Goal: Task Accomplishment & Management: Use online tool/utility

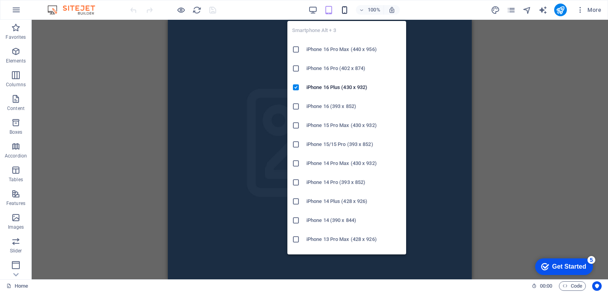
click at [345, 10] on icon "button" at bounding box center [344, 10] width 9 height 9
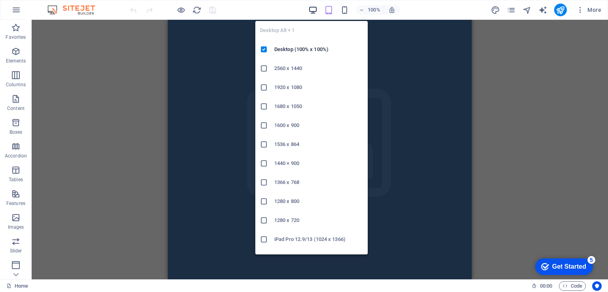
click at [316, 6] on icon "button" at bounding box center [313, 10] width 9 height 9
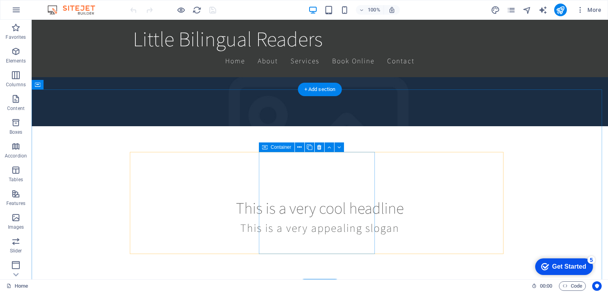
scroll to position [198, 0]
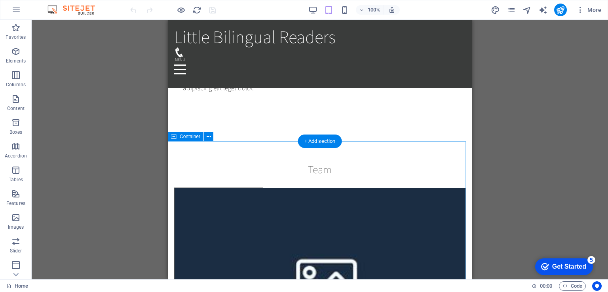
scroll to position [764, 0]
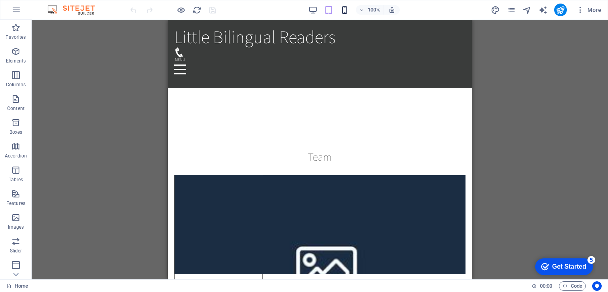
click at [347, 12] on icon "button" at bounding box center [344, 10] width 9 height 9
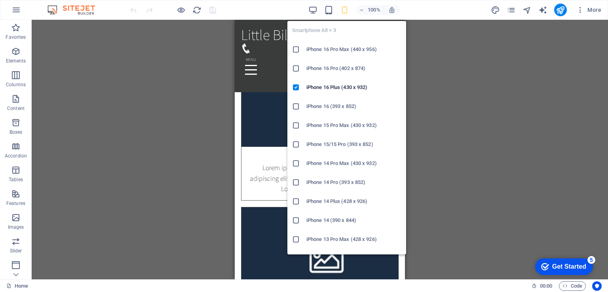
scroll to position [789, 0]
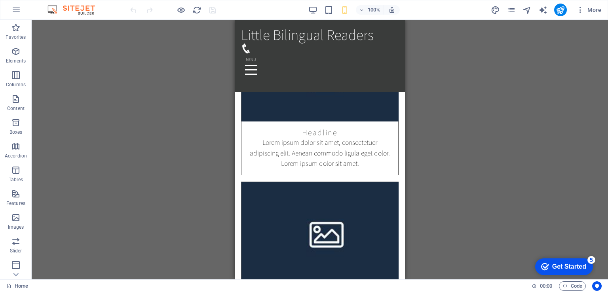
drag, startPoint x: 492, startPoint y: 91, endPoint x: 486, endPoint y: 96, distance: 7.6
click at [492, 91] on div "Drag here to replace the existing content. Press “Ctrl” if you want to create a…" at bounding box center [320, 150] width 577 height 260
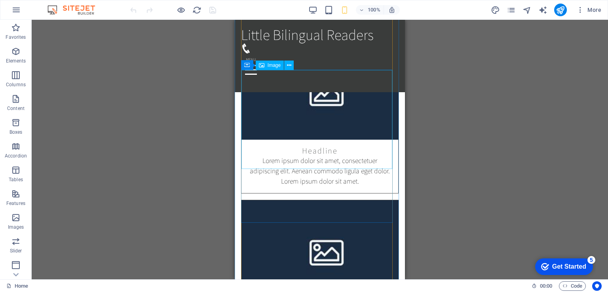
scroll to position [1031, 0]
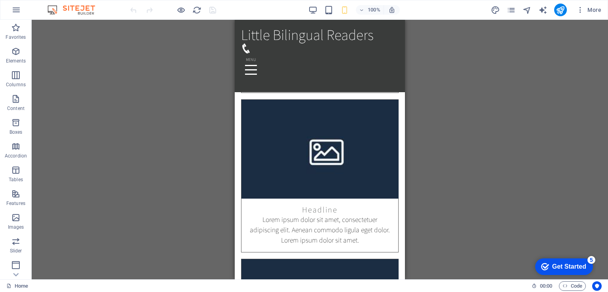
click at [308, 8] on div "100% More" at bounding box center [367, 10] width 476 height 13
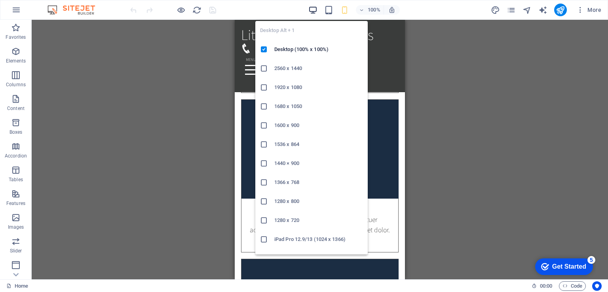
click at [311, 8] on icon "button" at bounding box center [313, 10] width 9 height 9
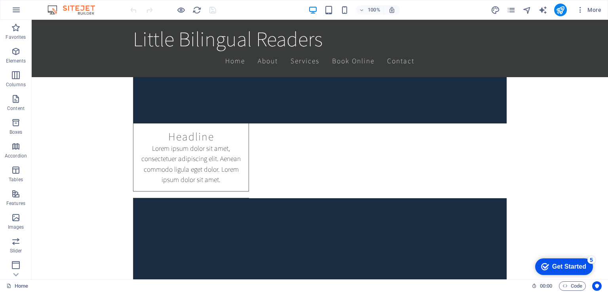
scroll to position [904, 0]
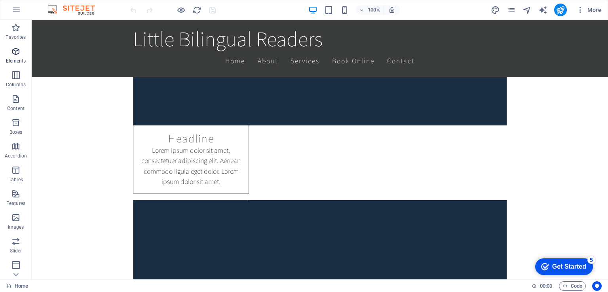
click at [24, 58] on p "Elements" at bounding box center [16, 61] width 20 height 6
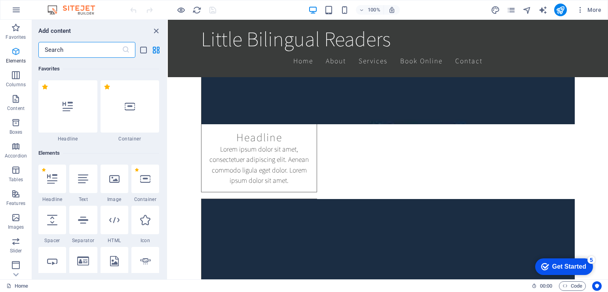
scroll to position [84, 0]
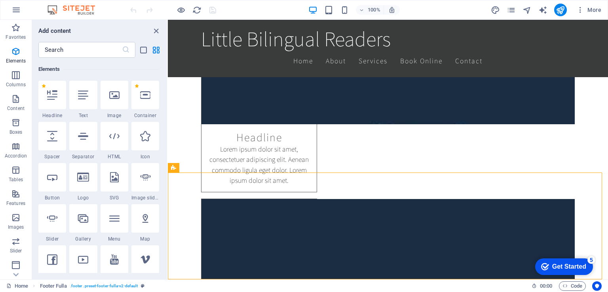
drag, startPoint x: 263, startPoint y: 2, endPoint x: 79, endPoint y: 11, distance: 184.7
click at [0, 0] on div "100% More" at bounding box center [0, 0] width 0 height 0
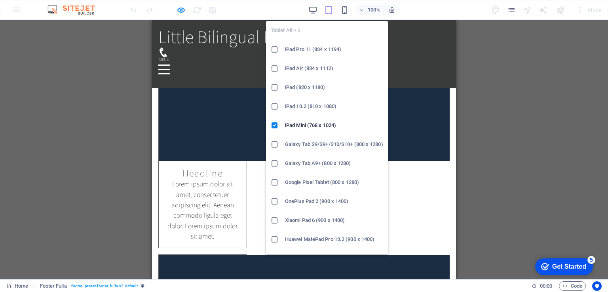
scroll to position [903, 0]
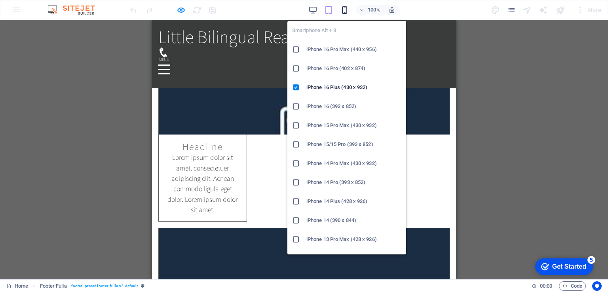
click at [345, 9] on icon "button" at bounding box center [344, 10] width 9 height 9
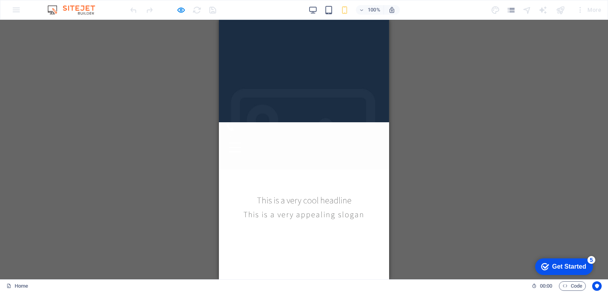
scroll to position [0, 0]
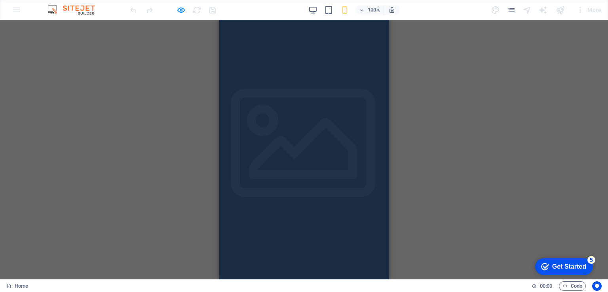
drag, startPoint x: 387, startPoint y: 143, endPoint x: 613, endPoint y: 55, distance: 242.6
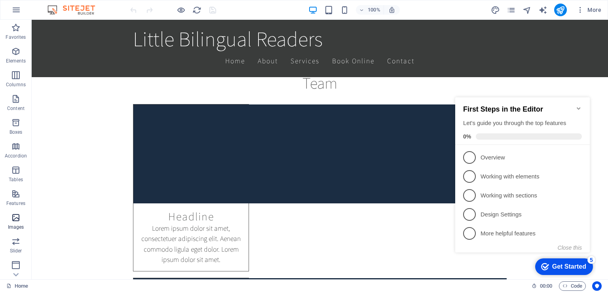
scroll to position [97, 0]
click at [6, 236] on span "Marketing" at bounding box center [16, 244] width 32 height 19
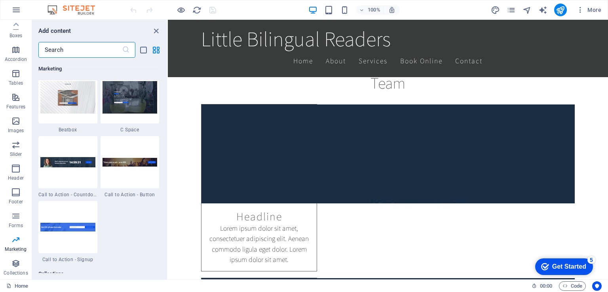
scroll to position [7045, 0]
click at [17, 262] on icon "button" at bounding box center [16, 264] width 10 height 10
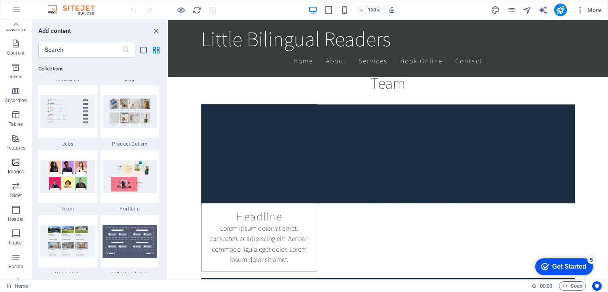
scroll to position [0, 0]
click at [18, 98] on icon "button" at bounding box center [16, 99] width 10 height 10
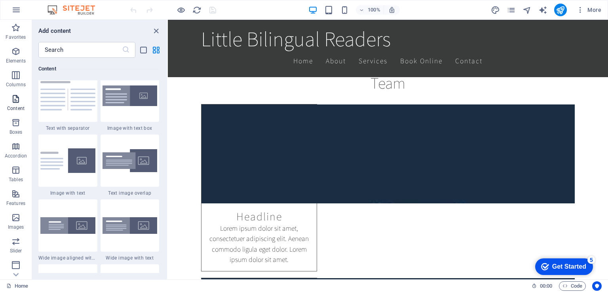
scroll to position [1385, 0]
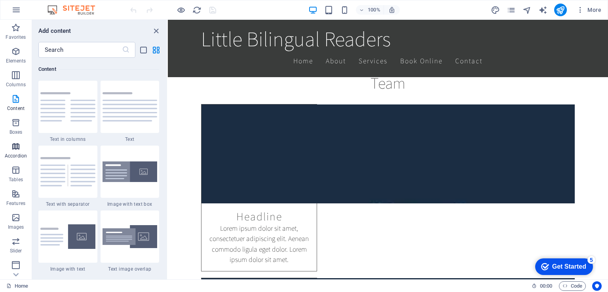
click at [14, 148] on icon "button" at bounding box center [16, 147] width 10 height 10
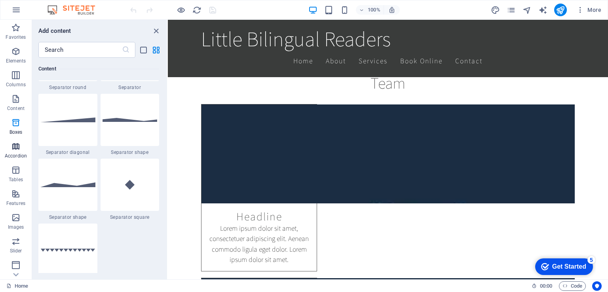
scroll to position [2529, 0]
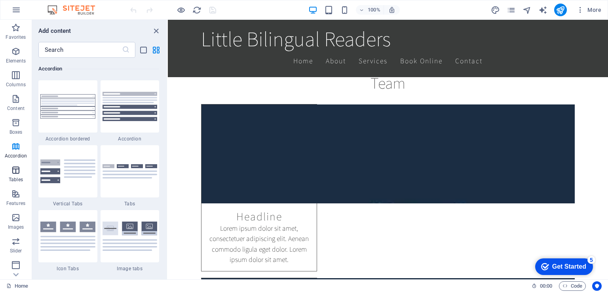
click at [15, 171] on icon "button" at bounding box center [16, 171] width 10 height 10
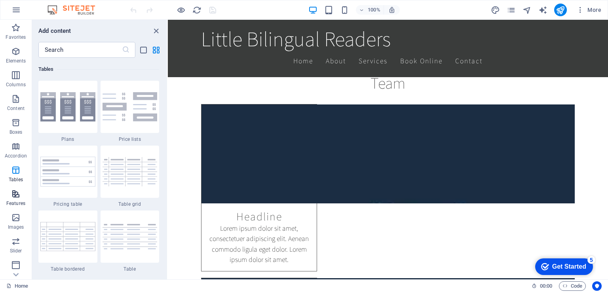
click at [13, 197] on icon "button" at bounding box center [16, 194] width 10 height 10
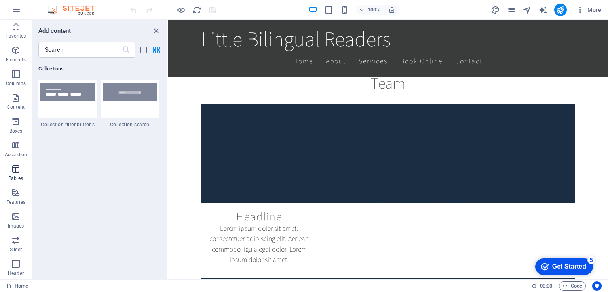
scroll to position [0, 0]
click at [15, 10] on icon "button" at bounding box center [16, 10] width 10 height 10
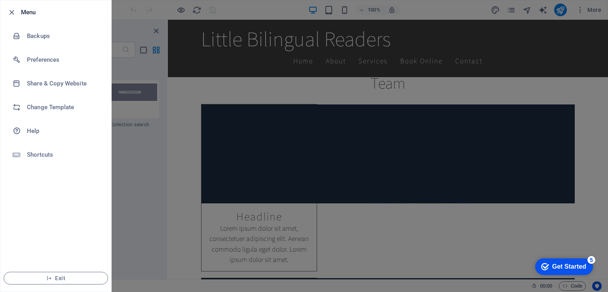
click at [15, 10] on icon "button" at bounding box center [11, 12] width 9 height 9
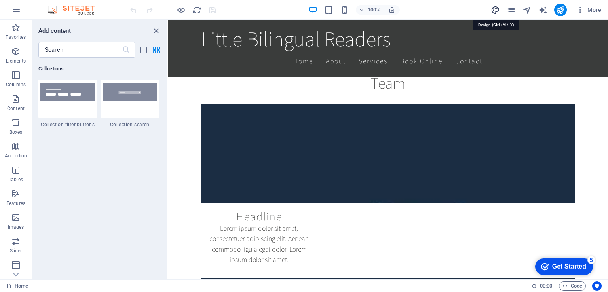
click at [0, 0] on icon "design" at bounding box center [0, 0] width 0 height 0
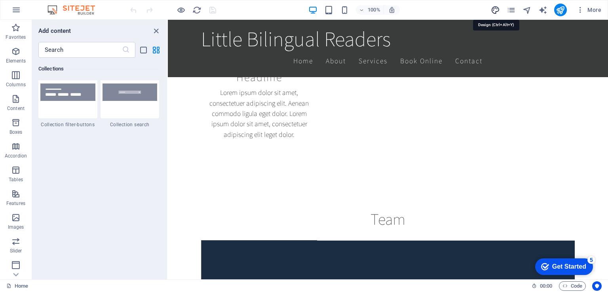
select select "rem"
select select "200"
select select "px"
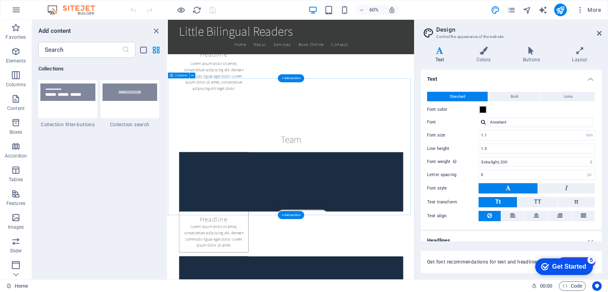
scroll to position [756, 0]
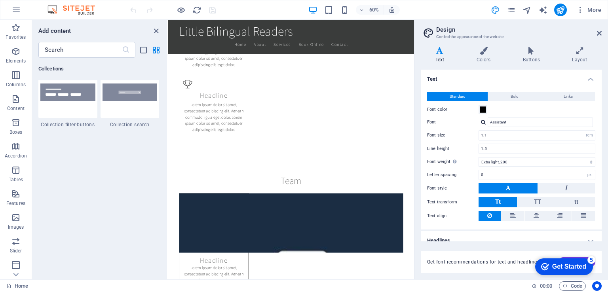
click at [0, 0] on icon "design" at bounding box center [0, 0] width 0 height 0
click at [512, 10] on icon "pages" at bounding box center [511, 10] width 9 height 9
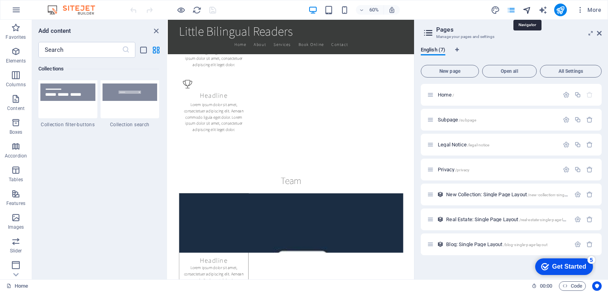
click at [531, 10] on icon "navigator" at bounding box center [527, 10] width 9 height 9
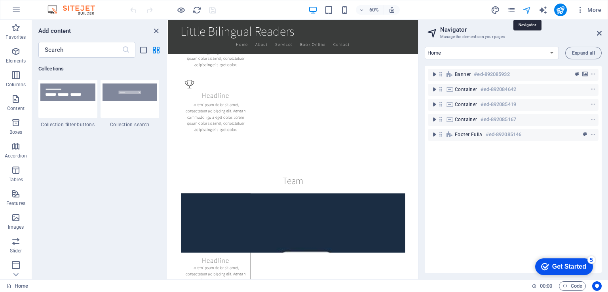
click at [528, 9] on icon "navigator" at bounding box center [527, 10] width 9 height 9
click at [598, 32] on icon at bounding box center [599, 33] width 5 height 6
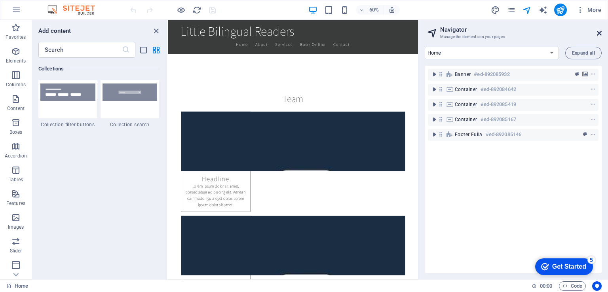
scroll to position [825, 0]
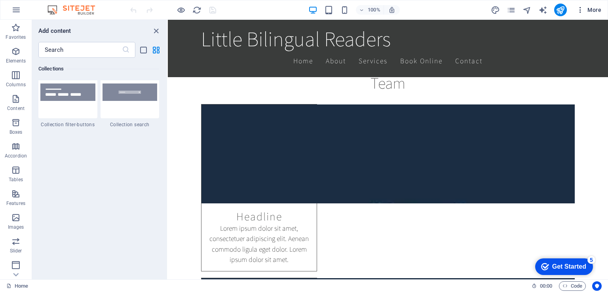
click at [597, 12] on span "More" at bounding box center [589, 10] width 25 height 8
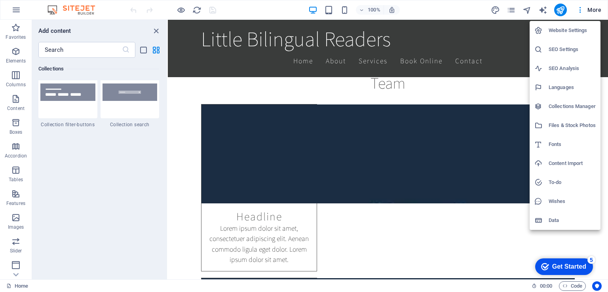
click at [574, 28] on h6 "Website Settings" at bounding box center [572, 31] width 47 height 10
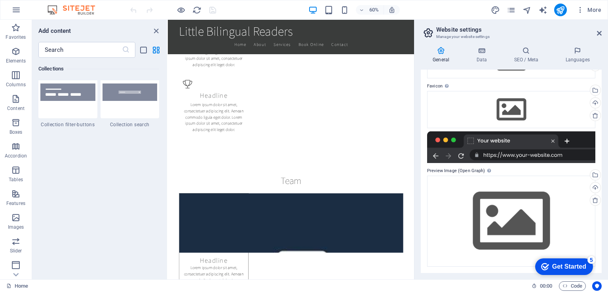
scroll to position [0, 0]
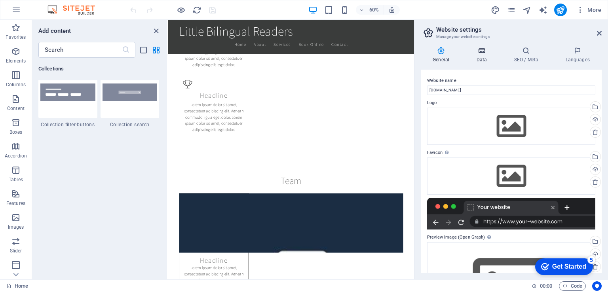
click at [486, 58] on h4 "Data" at bounding box center [484, 55] width 38 height 17
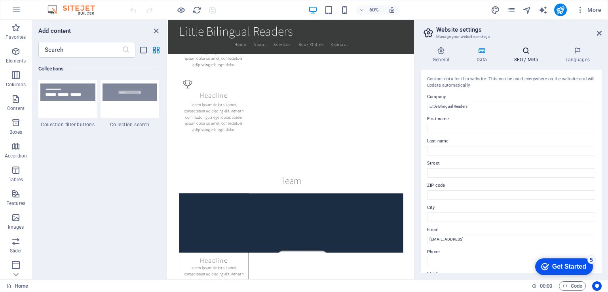
click at [520, 56] on h4 "SEO / Meta" at bounding box center [527, 55] width 51 height 17
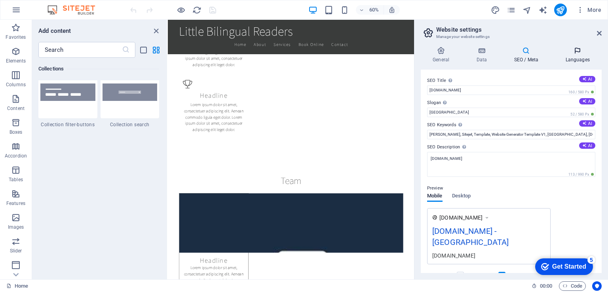
click at [575, 60] on h4 "Languages" at bounding box center [578, 55] width 48 height 17
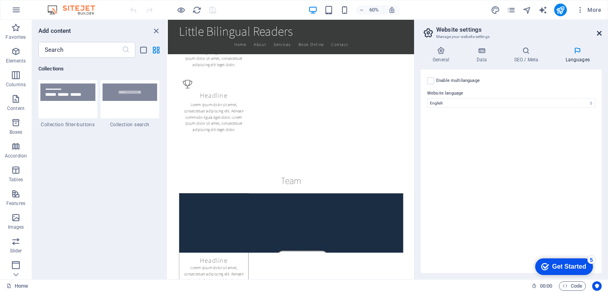
click at [598, 33] on icon at bounding box center [599, 33] width 5 height 6
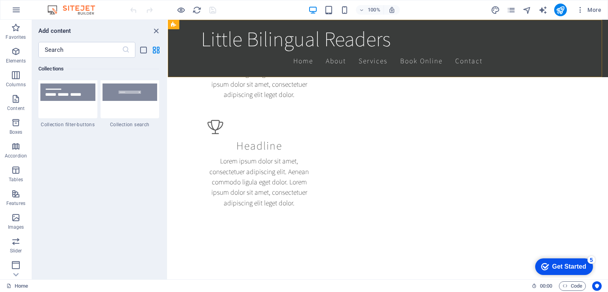
scroll to position [825, 0]
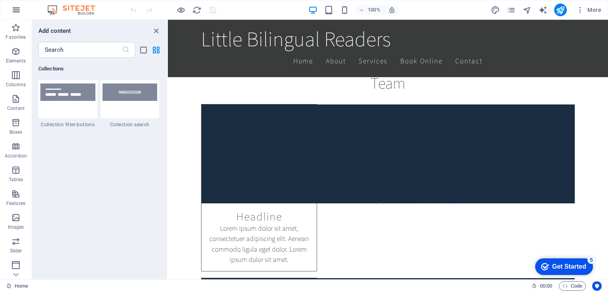
click at [13, 11] on icon "button" at bounding box center [16, 10] width 10 height 10
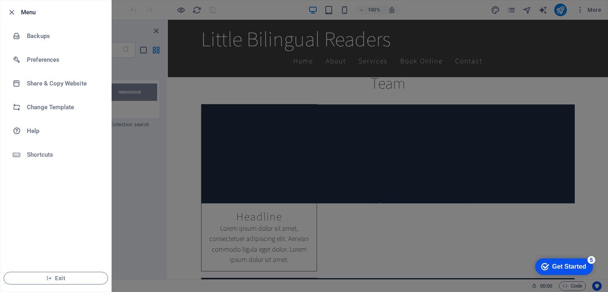
click at [175, 27] on div at bounding box center [304, 146] width 608 height 292
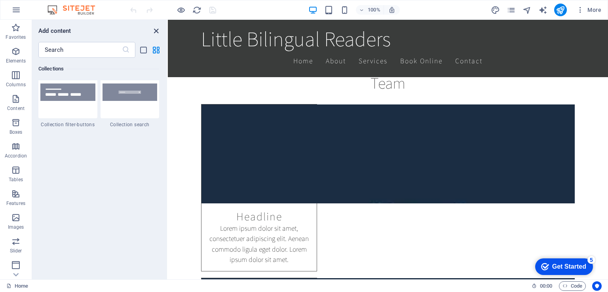
click at [155, 34] on icon "close panel" at bounding box center [156, 31] width 9 height 9
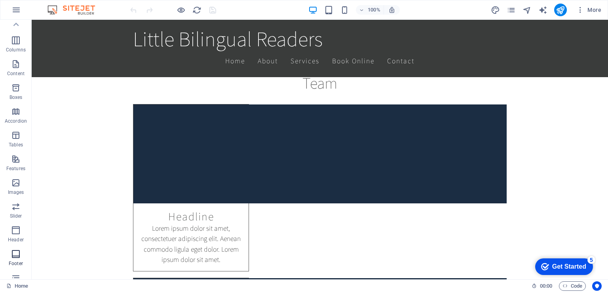
scroll to position [0, 0]
click at [17, 10] on icon "button" at bounding box center [16, 10] width 10 height 10
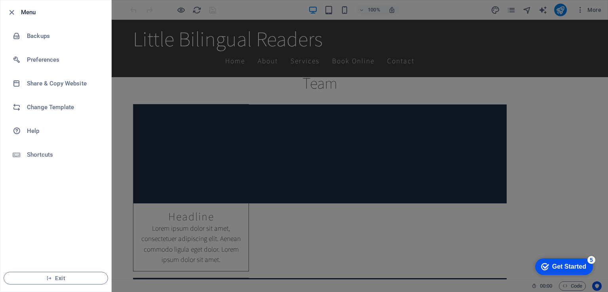
click at [17, 10] on div at bounding box center [14, 13] width 14 height 10
click at [12, 10] on icon "button" at bounding box center [11, 12] width 9 height 9
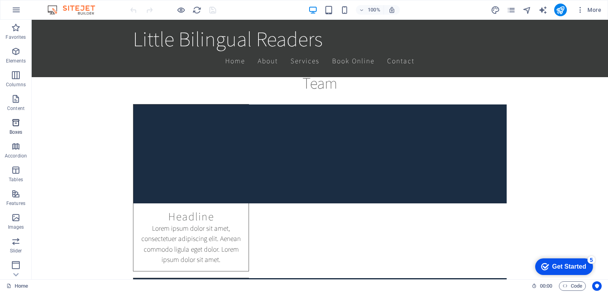
scroll to position [97, 0]
click at [577, 283] on span "Code" at bounding box center [573, 287] width 20 height 10
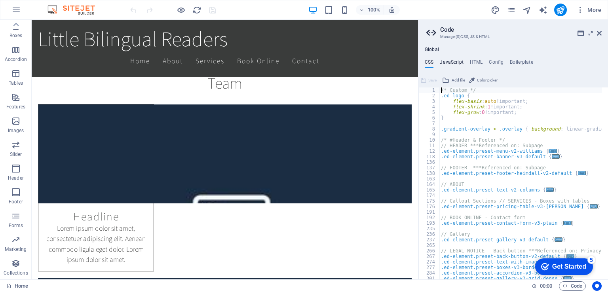
click at [451, 64] on h4 "JavaScript" at bounding box center [451, 63] width 23 height 9
type textarea "/* JS for preset "Menu V2" */"
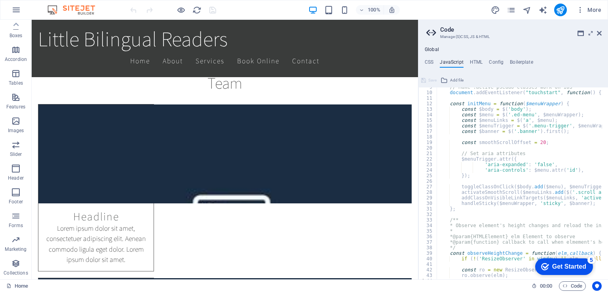
scroll to position [71, 0]
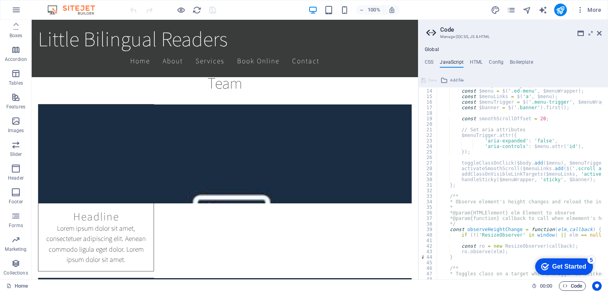
click at [577, 286] on span "Code" at bounding box center [573, 287] width 20 height 10
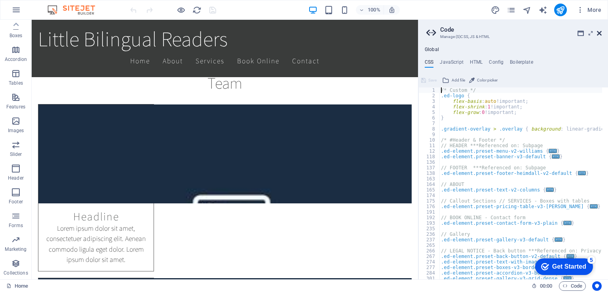
click at [600, 32] on icon at bounding box center [599, 33] width 5 height 6
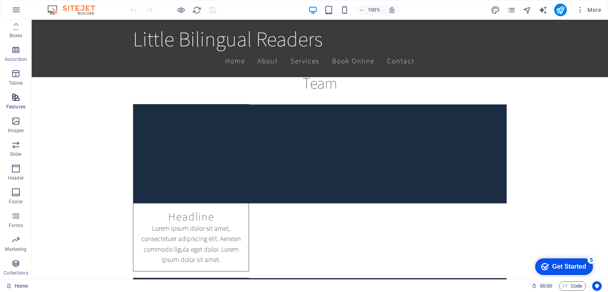
click at [15, 100] on icon "button" at bounding box center [16, 98] width 10 height 10
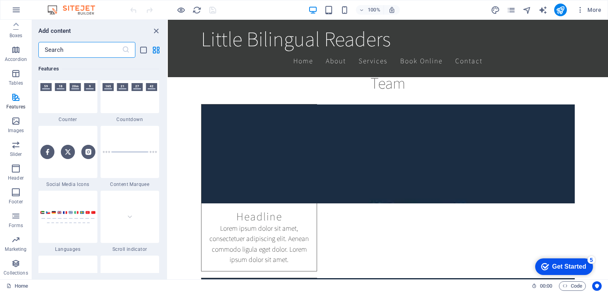
scroll to position [3562, 0]
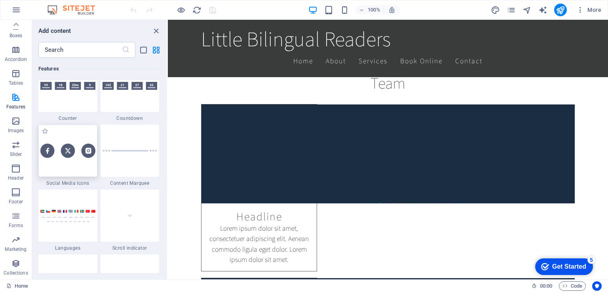
click at [54, 152] on img at bounding box center [67, 151] width 55 height 14
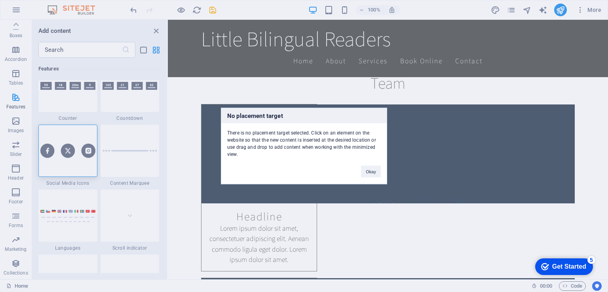
click at [56, 136] on div "No placement target There is no placement target selected. Click on an element …" at bounding box center [304, 146] width 608 height 292
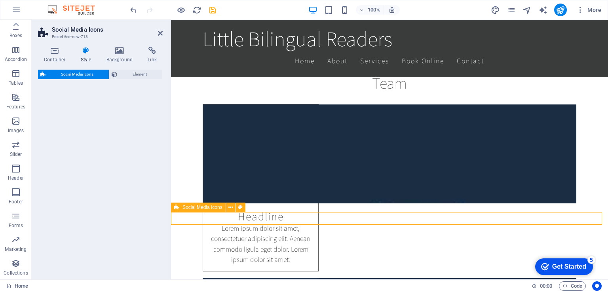
select select "rem"
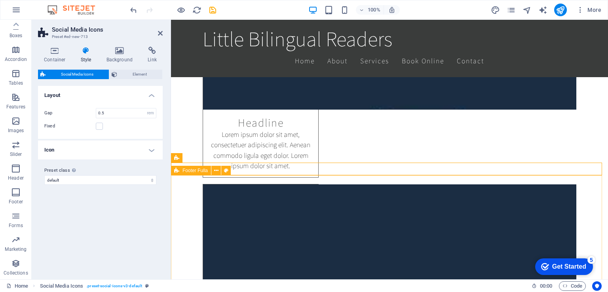
scroll to position [923, 0]
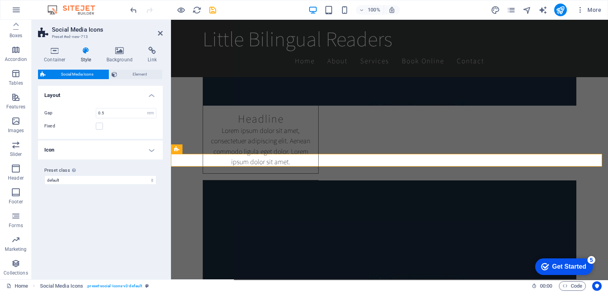
click at [82, 74] on span "Social Media Icons" at bounding box center [77, 75] width 59 height 10
click at [162, 32] on icon at bounding box center [160, 33] width 5 height 6
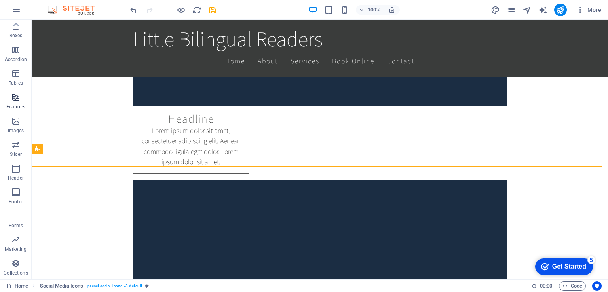
click at [17, 102] on icon "button" at bounding box center [16, 98] width 10 height 10
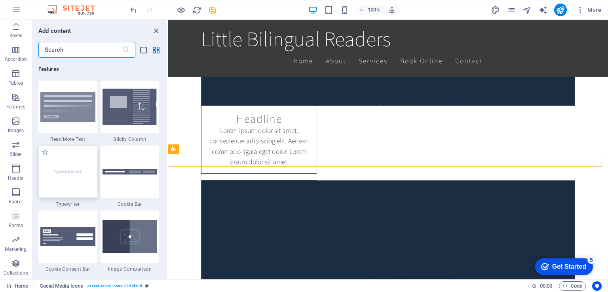
scroll to position [3087, 0]
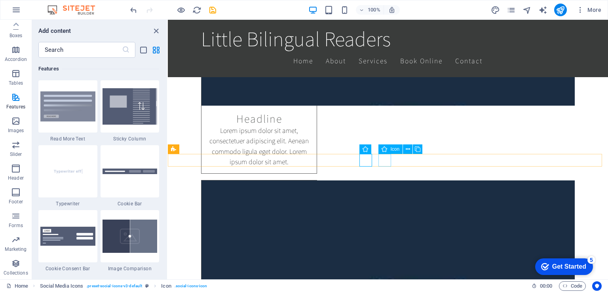
select select "xMidYMid"
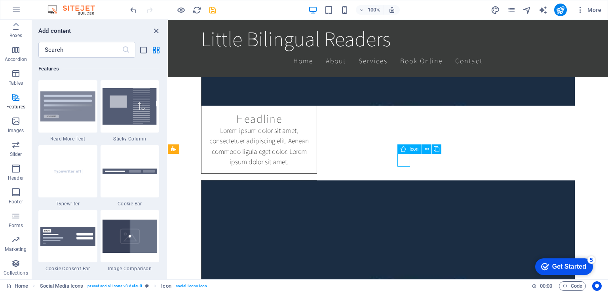
select select "px"
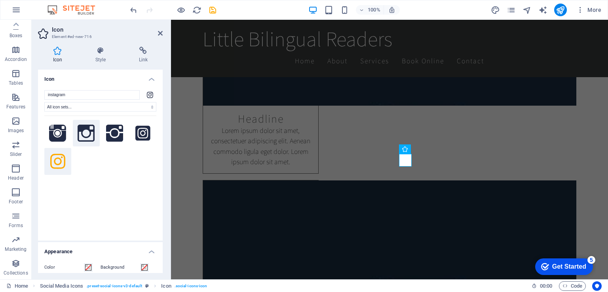
click at [86, 132] on icon at bounding box center [86, 133] width 17 height 17
click at [57, 135] on icon at bounding box center [57, 133] width 17 height 17
click at [57, 166] on icon at bounding box center [57, 161] width 15 height 17
click at [118, 105] on select "All icon sets... IcoFont Ionicons FontAwesome Brands FontAwesome Duotone FontAw…" at bounding box center [100, 107] width 112 height 10
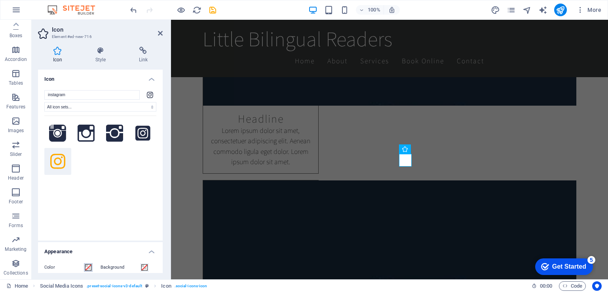
click at [90, 267] on span at bounding box center [88, 268] width 6 height 6
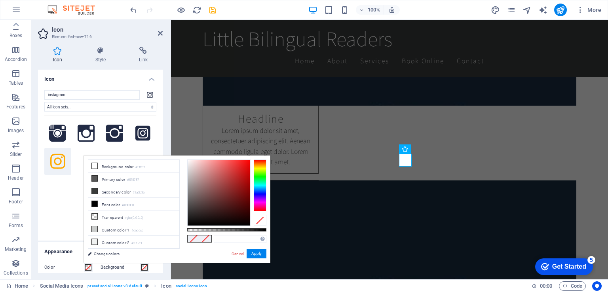
type input "#000000"
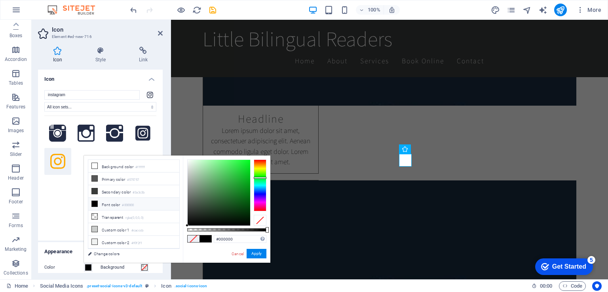
drag, startPoint x: 260, startPoint y: 185, endPoint x: 262, endPoint y: 178, distance: 7.4
click at [262, 178] on div at bounding box center [260, 185] width 13 height 51
click at [252, 254] on button "Apply" at bounding box center [257, 254] width 20 height 10
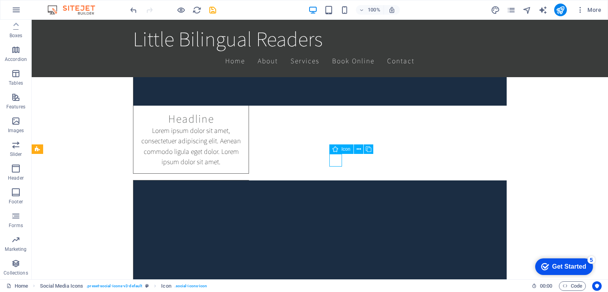
select select "xMidYMid"
select select "px"
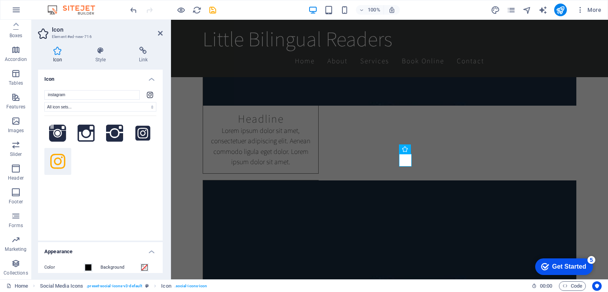
click at [59, 164] on icon at bounding box center [57, 161] width 15 height 15
click at [88, 269] on span at bounding box center [88, 268] width 6 height 6
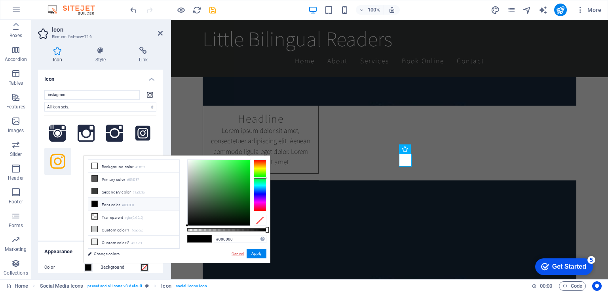
click at [238, 253] on link "Cancel" at bounding box center [238, 254] width 14 height 6
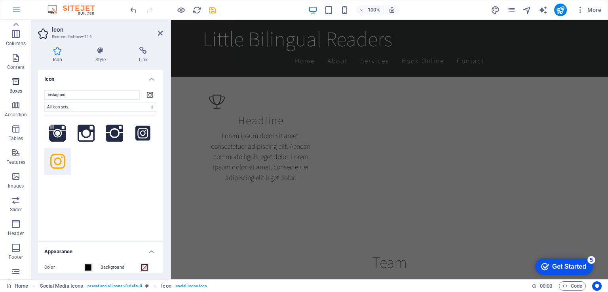
scroll to position [0, 0]
click at [14, 54] on icon "button" at bounding box center [16, 52] width 10 height 10
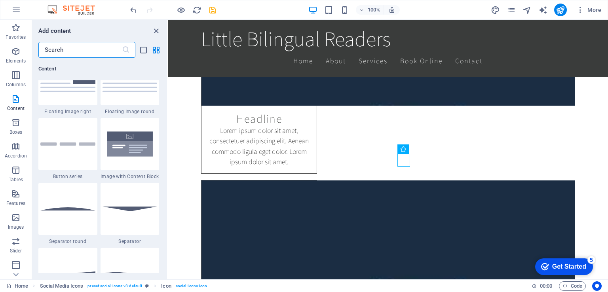
scroll to position [1866, 0]
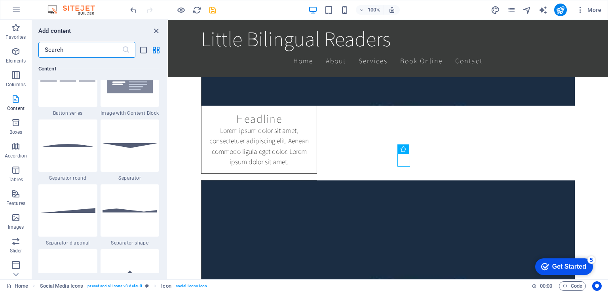
click at [14, 95] on icon "button" at bounding box center [16, 99] width 10 height 10
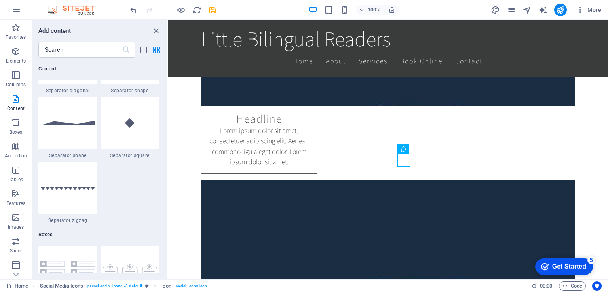
scroll to position [2025, 0]
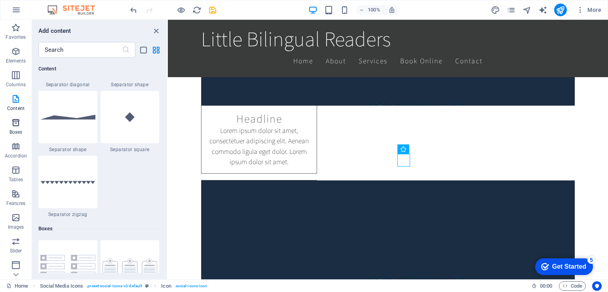
click at [13, 125] on icon "button" at bounding box center [16, 123] width 10 height 10
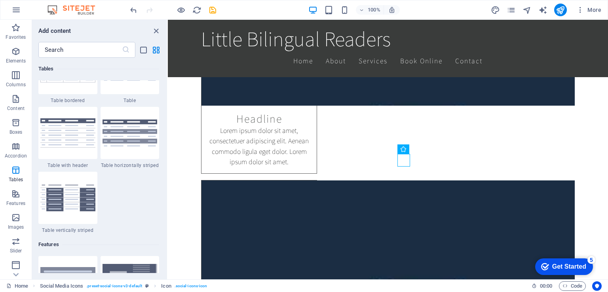
scroll to position [2937, 0]
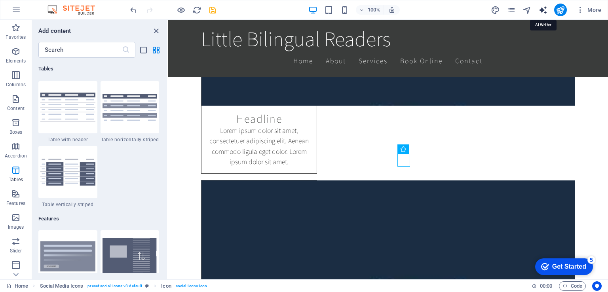
click at [543, 9] on icon "text_generator" at bounding box center [543, 10] width 9 height 9
select select "English"
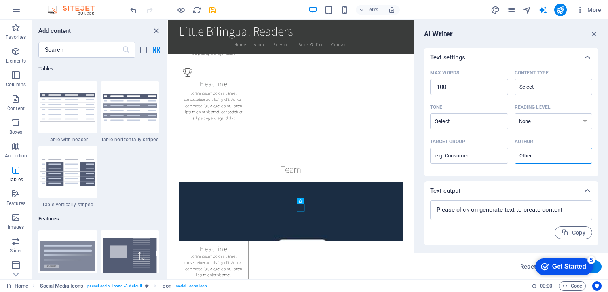
scroll to position [0, 0]
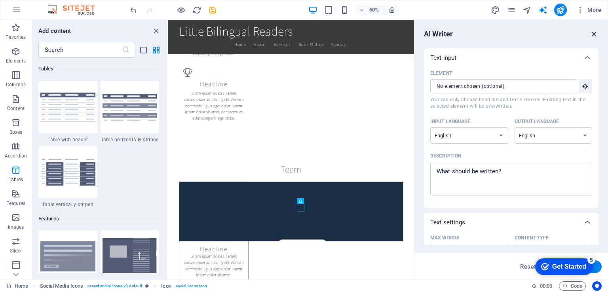
click at [596, 34] on icon "button" at bounding box center [594, 34] width 9 height 9
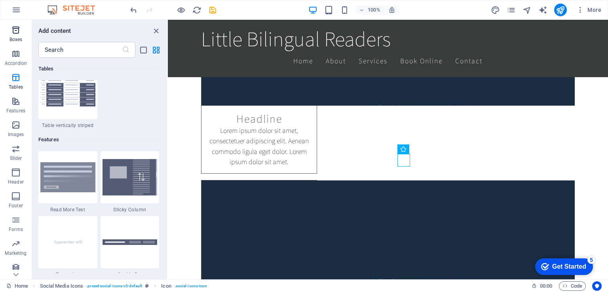
scroll to position [97, 0]
click at [13, 98] on icon "button" at bounding box center [16, 98] width 10 height 10
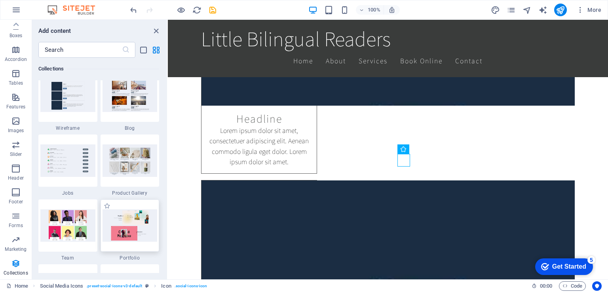
scroll to position [7285, 0]
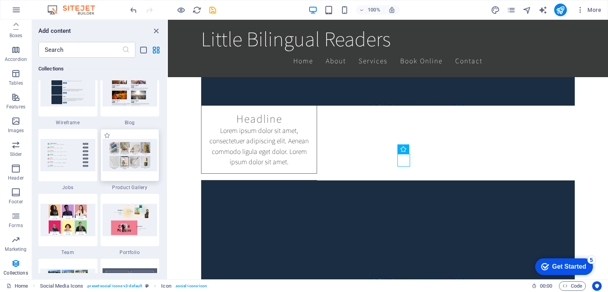
click at [137, 172] on div at bounding box center [130, 155] width 59 height 52
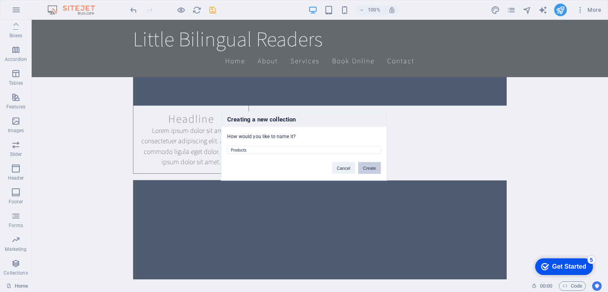
click at [369, 167] on button "Create" at bounding box center [369, 168] width 23 height 12
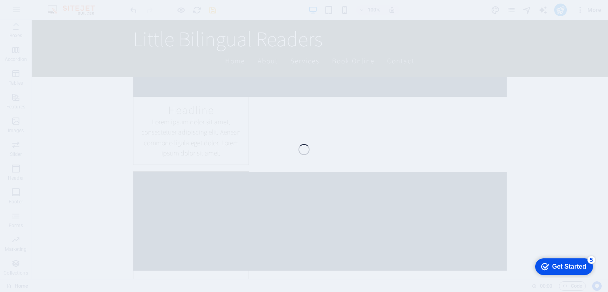
scroll to position [903, 0]
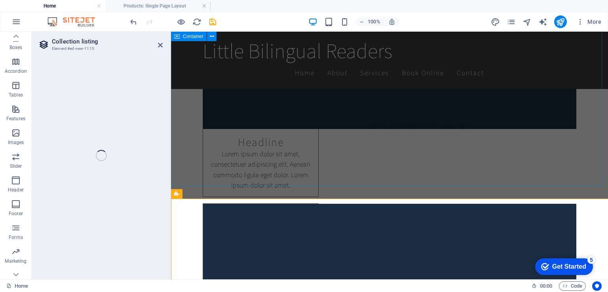
select select "68ba178dd3e13ea8af0857b0"
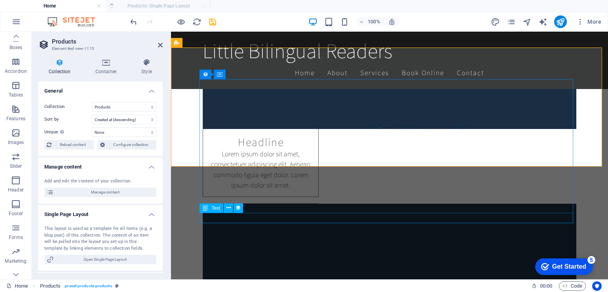
select select "createdAt_DESC"
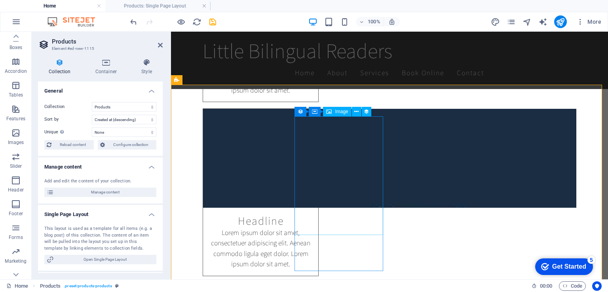
scroll to position [1054, 0]
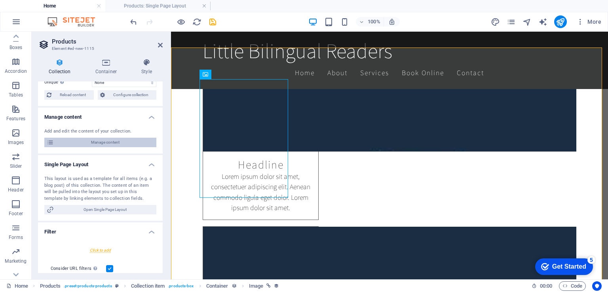
scroll to position [0, 0]
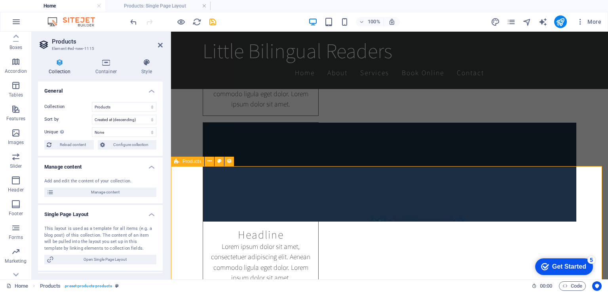
scroll to position [935, 0]
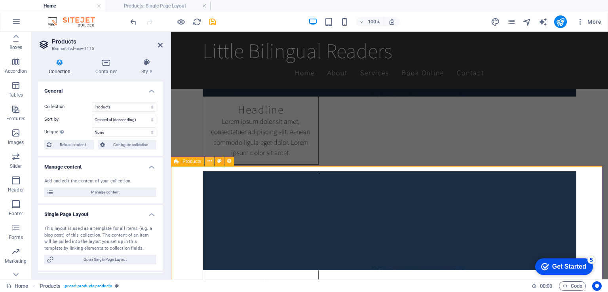
click at [207, 162] on button at bounding box center [210, 162] width 10 height 10
click at [220, 164] on icon at bounding box center [219, 161] width 4 height 8
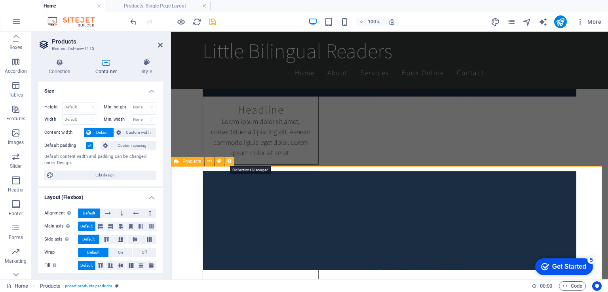
click at [230, 162] on icon at bounding box center [230, 161] width 6 height 8
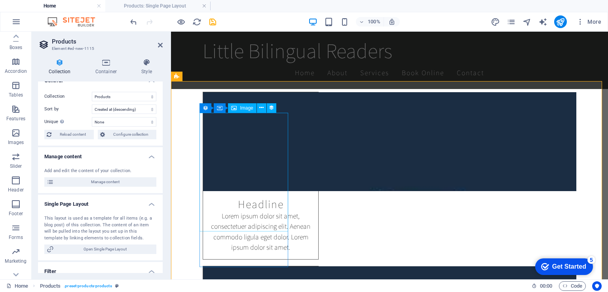
scroll to position [1054, 0]
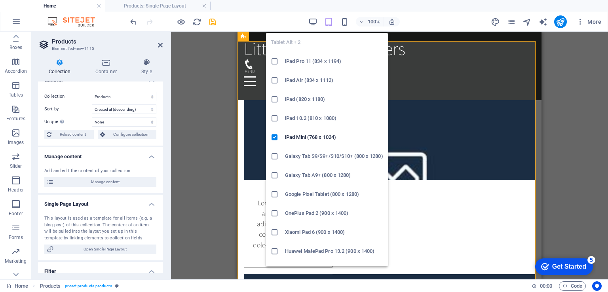
scroll to position [1071, 0]
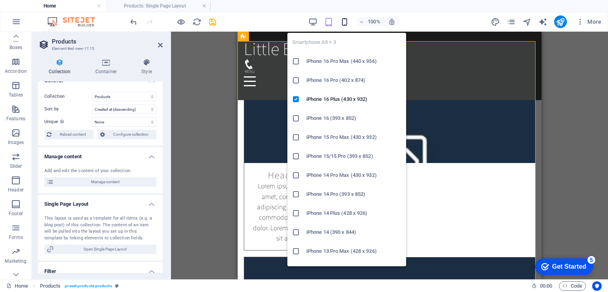
click at [344, 19] on icon "button" at bounding box center [344, 21] width 9 height 9
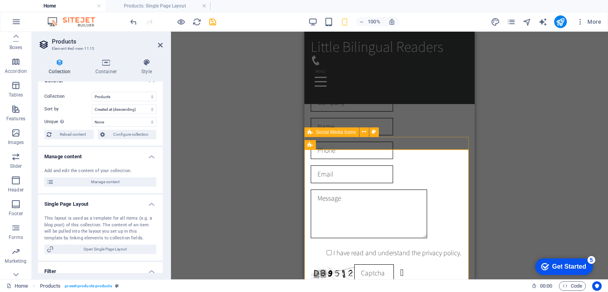
scroll to position [1547, 0]
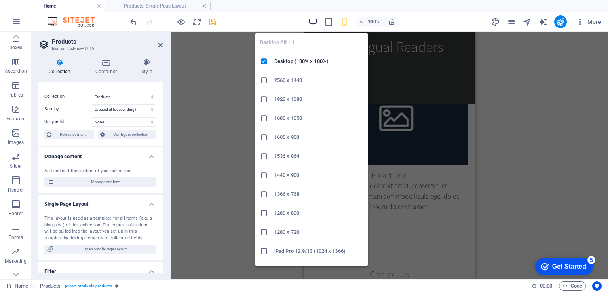
click at [314, 23] on icon "button" at bounding box center [313, 21] width 9 height 9
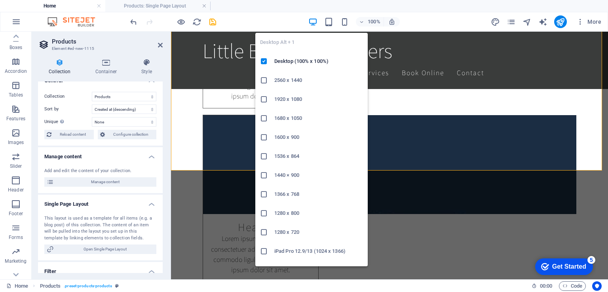
scroll to position [1338, 0]
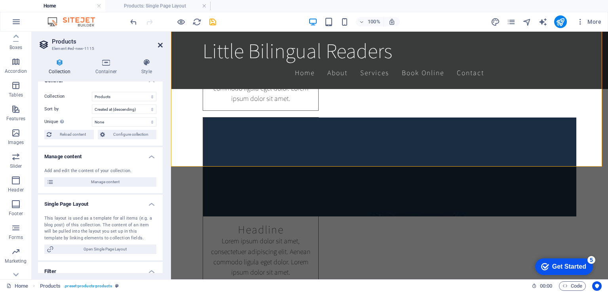
click at [160, 46] on icon at bounding box center [160, 45] width 5 height 6
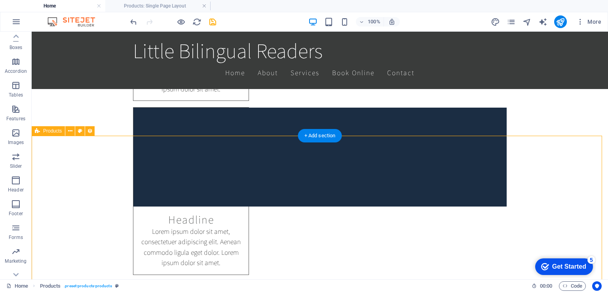
scroll to position [942, 0]
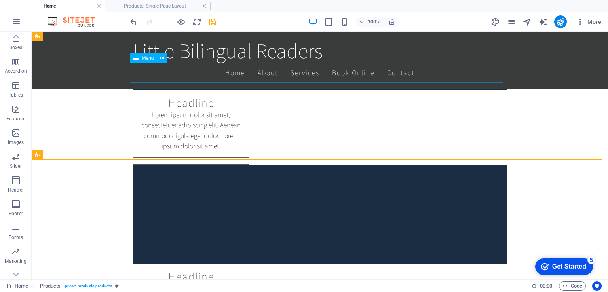
click at [343, 73] on nav "Home About Services Book Online Contact" at bounding box center [320, 73] width 374 height 20
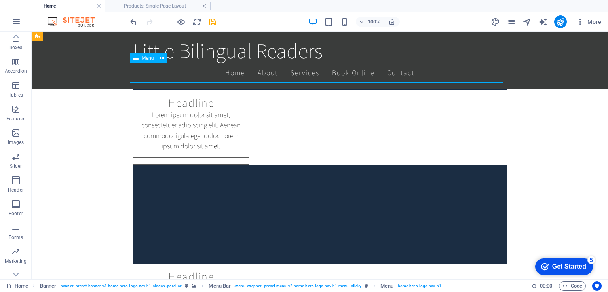
click at [343, 73] on nav "Home About Services Book Online Contact" at bounding box center [320, 73] width 374 height 20
select select
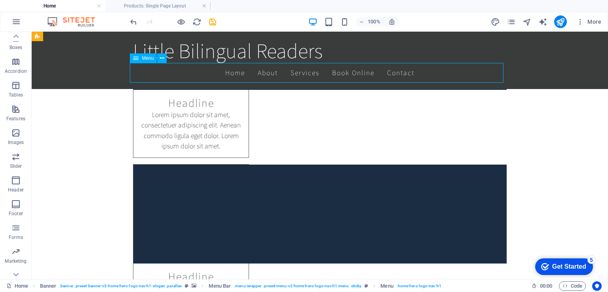
select select
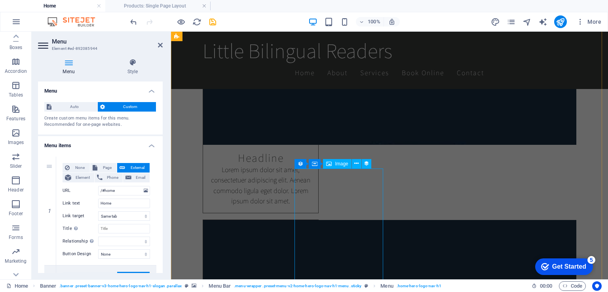
scroll to position [1179, 0]
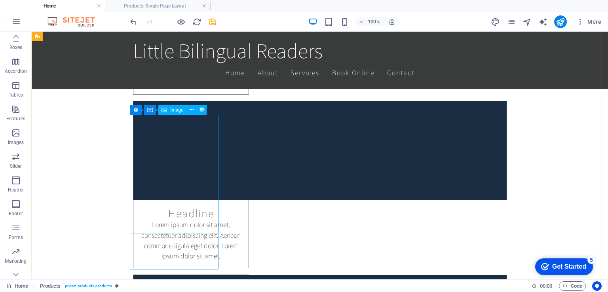
click at [150, 111] on icon at bounding box center [150, 110] width 6 height 10
click at [184, 110] on button at bounding box center [182, 110] width 10 height 10
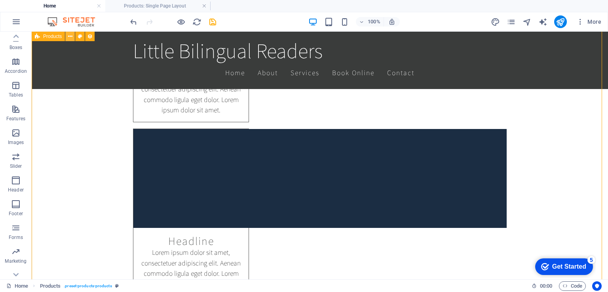
scroll to position [1140, 0]
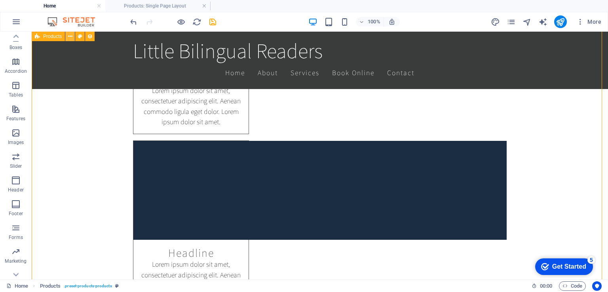
click at [70, 36] on icon at bounding box center [70, 36] width 4 height 8
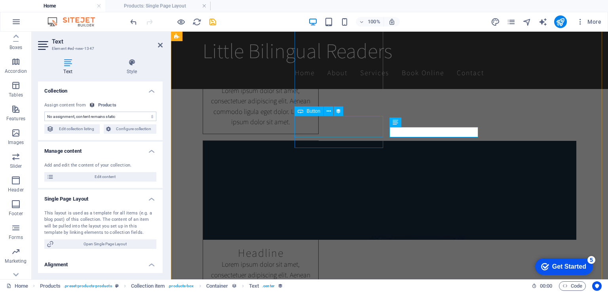
select select "price"
click at [71, 116] on select "No assignment, content remains static Created at (Date) Updated at (Date) Name …" at bounding box center [100, 117] width 112 height 10
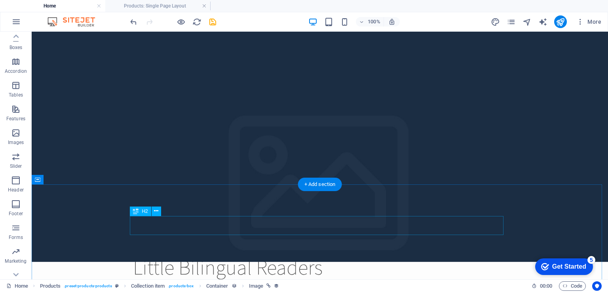
scroll to position [0, 0]
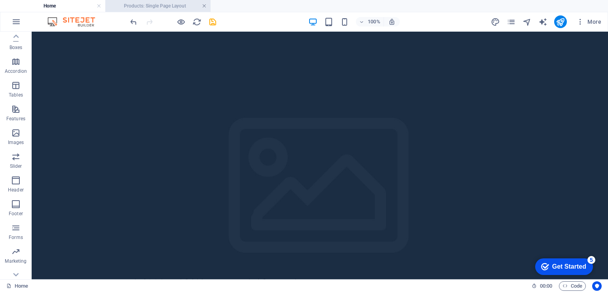
click at [204, 6] on link at bounding box center [204, 6] width 5 height 8
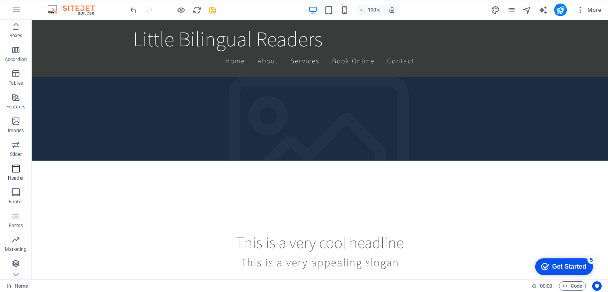
scroll to position [97, 0]
click at [20, 202] on p "Footer" at bounding box center [16, 202] width 14 height 6
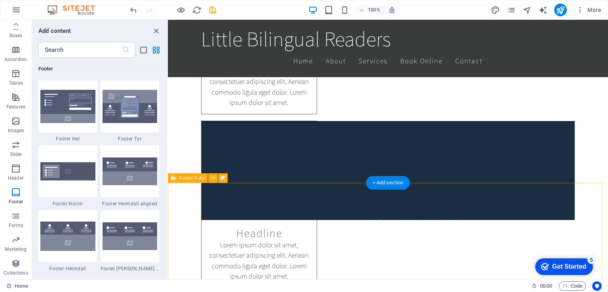
scroll to position [1326, 0]
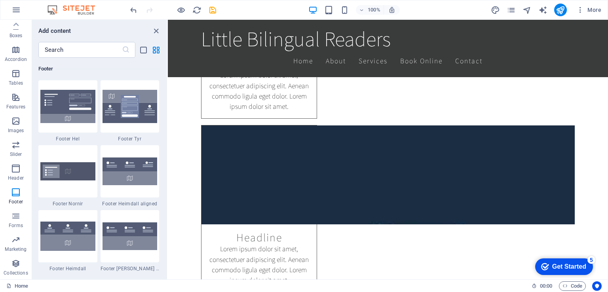
click at [570, 263] on div "Get Started" at bounding box center [569, 266] width 34 height 7
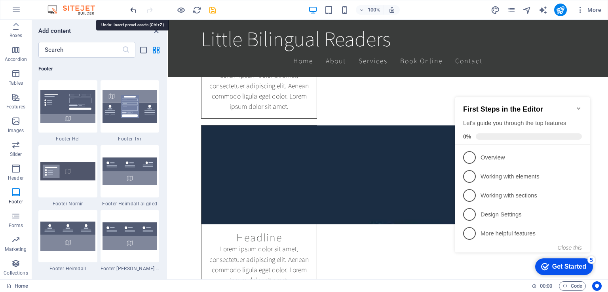
click at [0, 0] on icon "undo" at bounding box center [0, 0] width 0 height 0
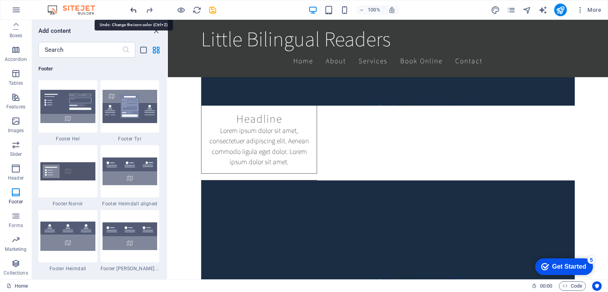
click at [0, 0] on icon "undo" at bounding box center [0, 0] width 0 height 0
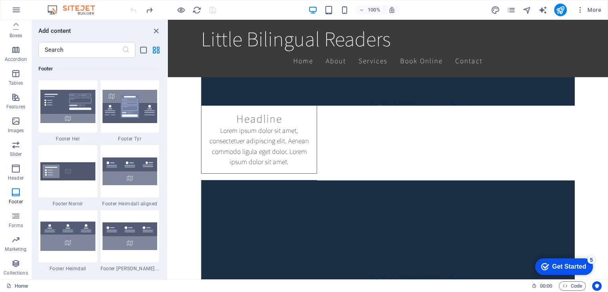
scroll to position [904, 0]
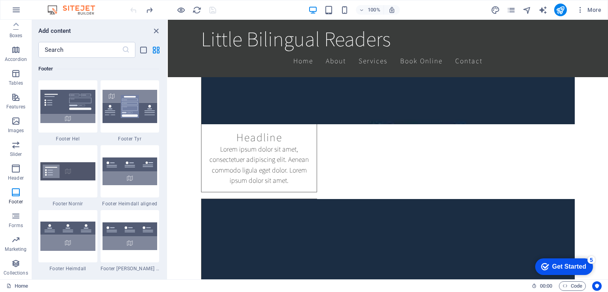
click at [0, 0] on div at bounding box center [0, 0] width 0 height 0
click at [0, 0] on div "100% More" at bounding box center [0, 0] width 0 height 0
click at [16, 12] on icon "button" at bounding box center [16, 10] width 10 height 10
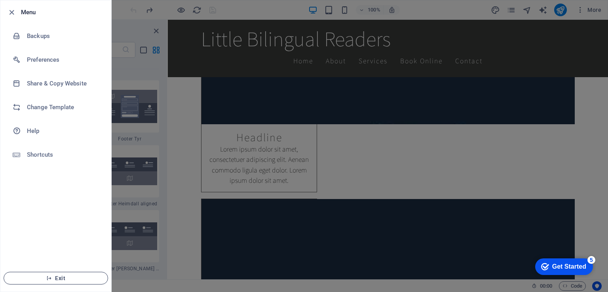
click at [65, 279] on span "Exit" at bounding box center [55, 278] width 91 height 6
